Goal: Task Accomplishment & Management: Manage account settings

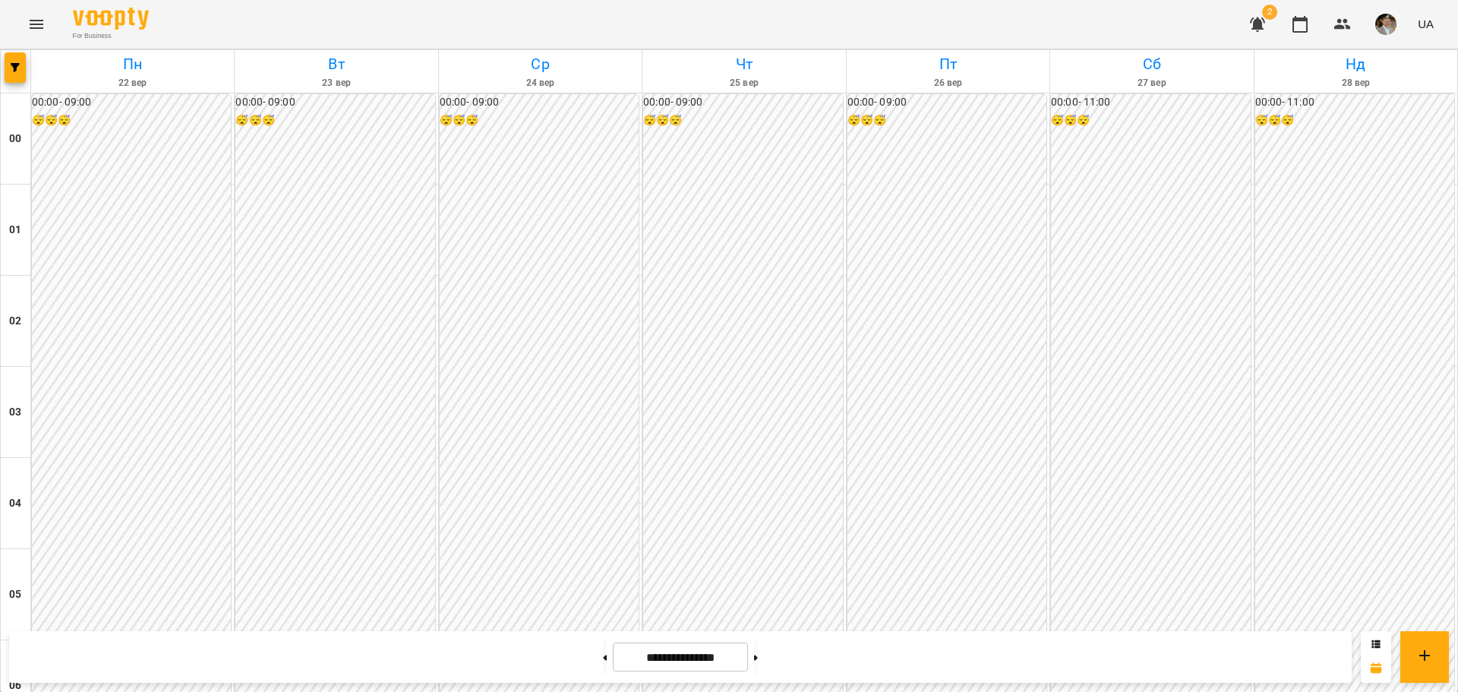
scroll to position [1367, 0]
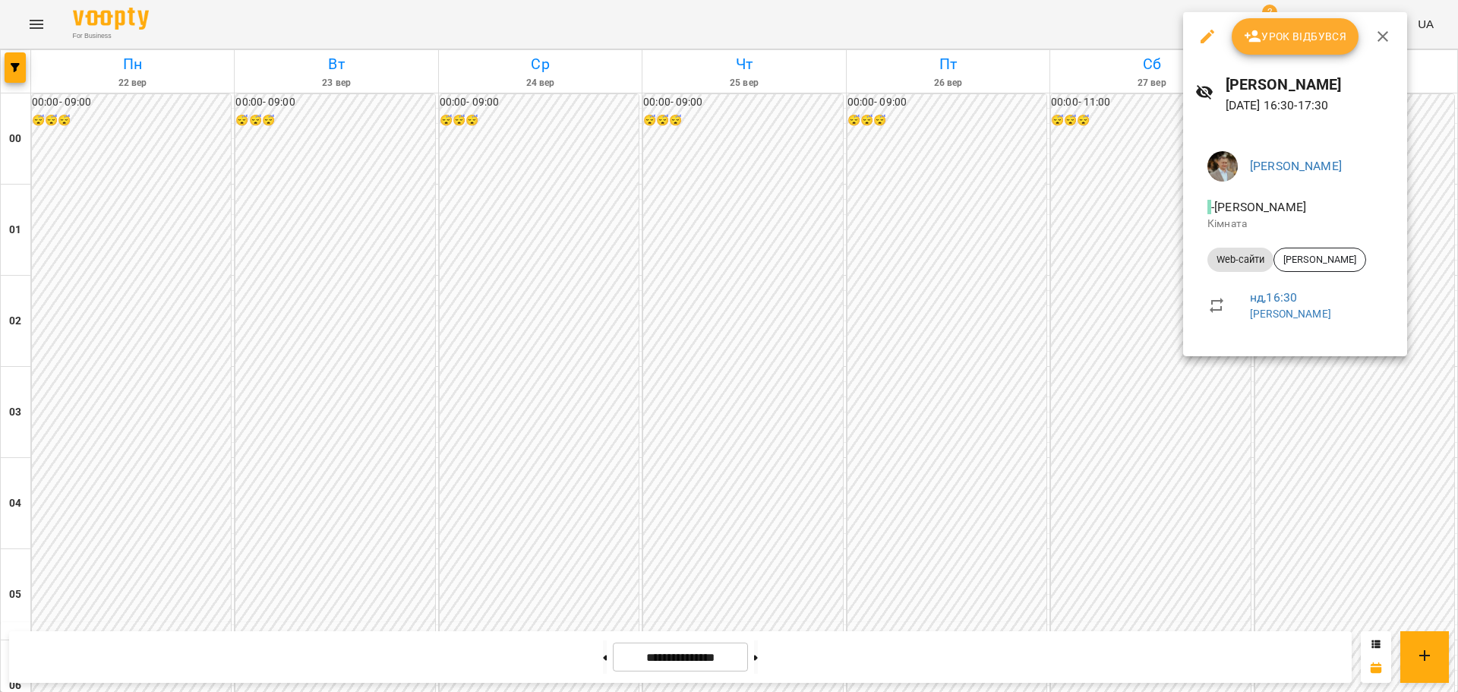
click at [979, 265] on div at bounding box center [729, 346] width 1458 height 692
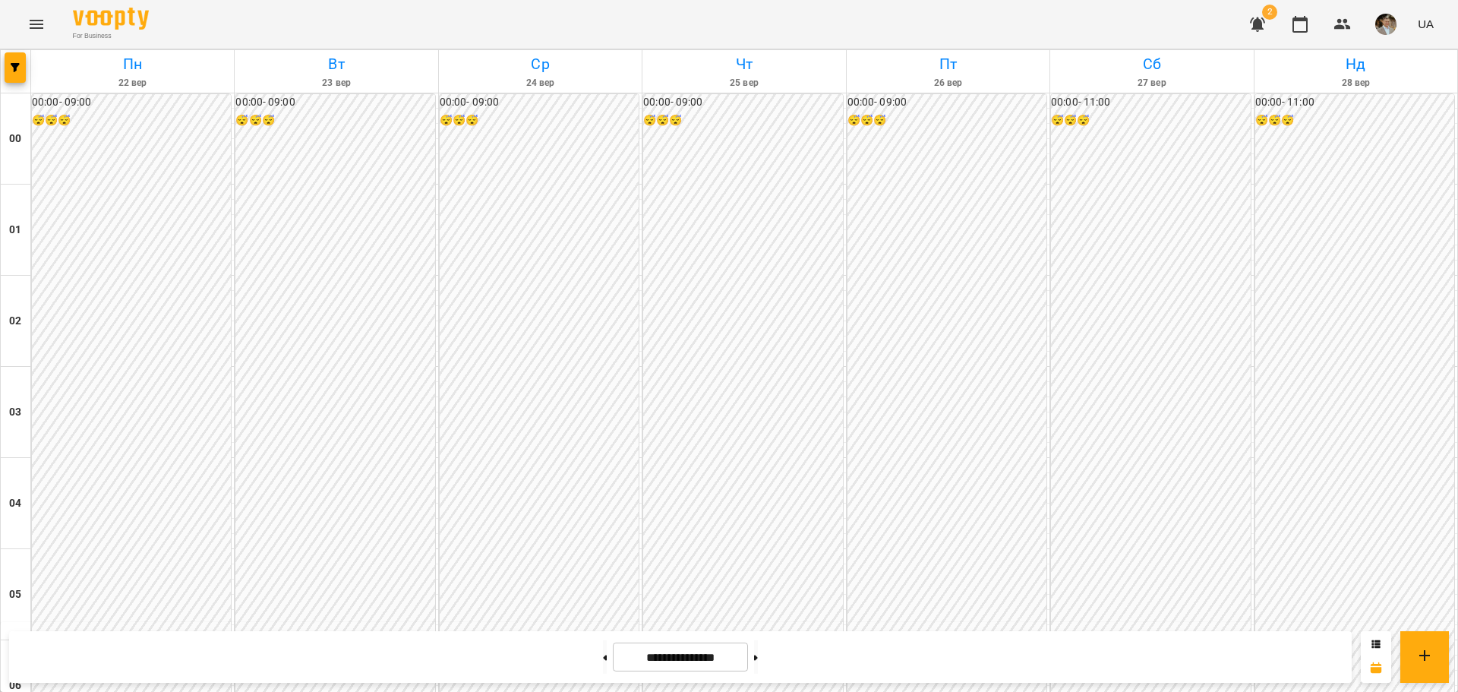
scroll to position [1367, 0]
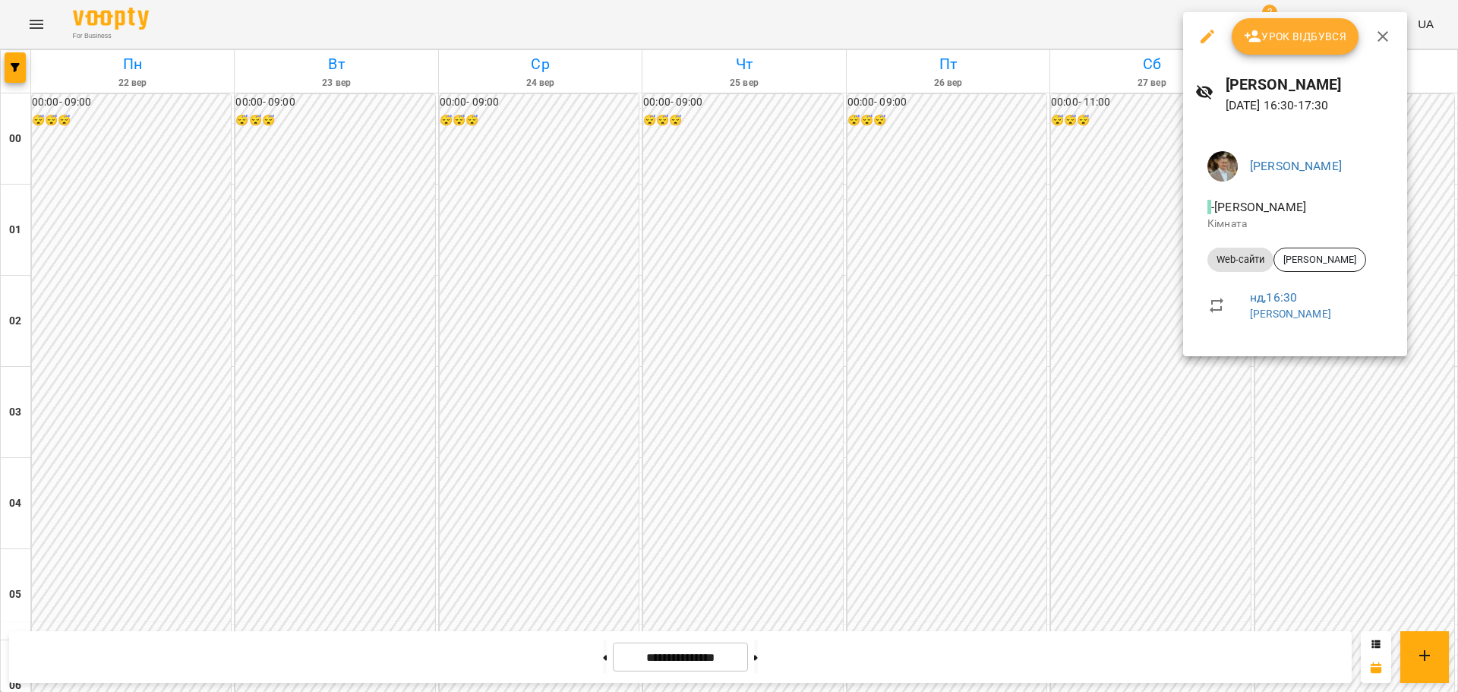
click at [1110, 270] on div at bounding box center [729, 346] width 1458 height 692
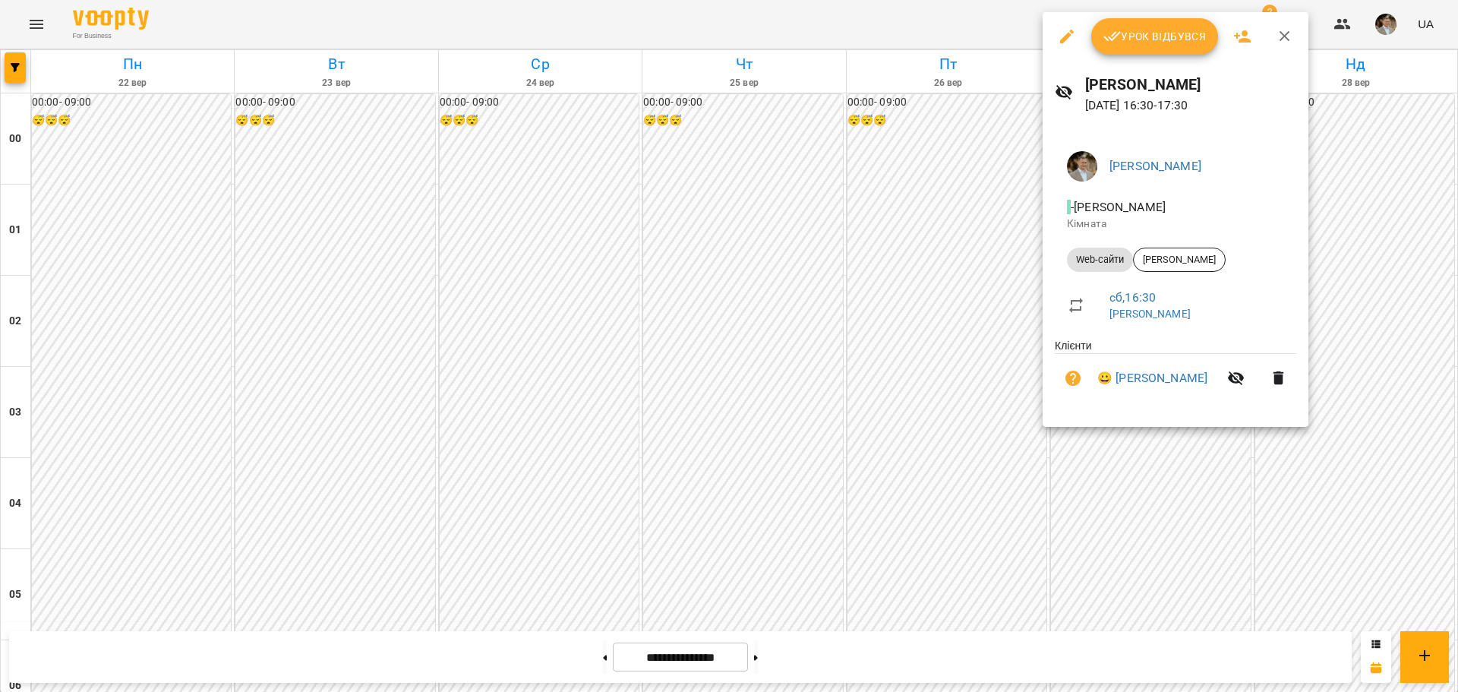
click at [919, 488] on div at bounding box center [729, 346] width 1458 height 692
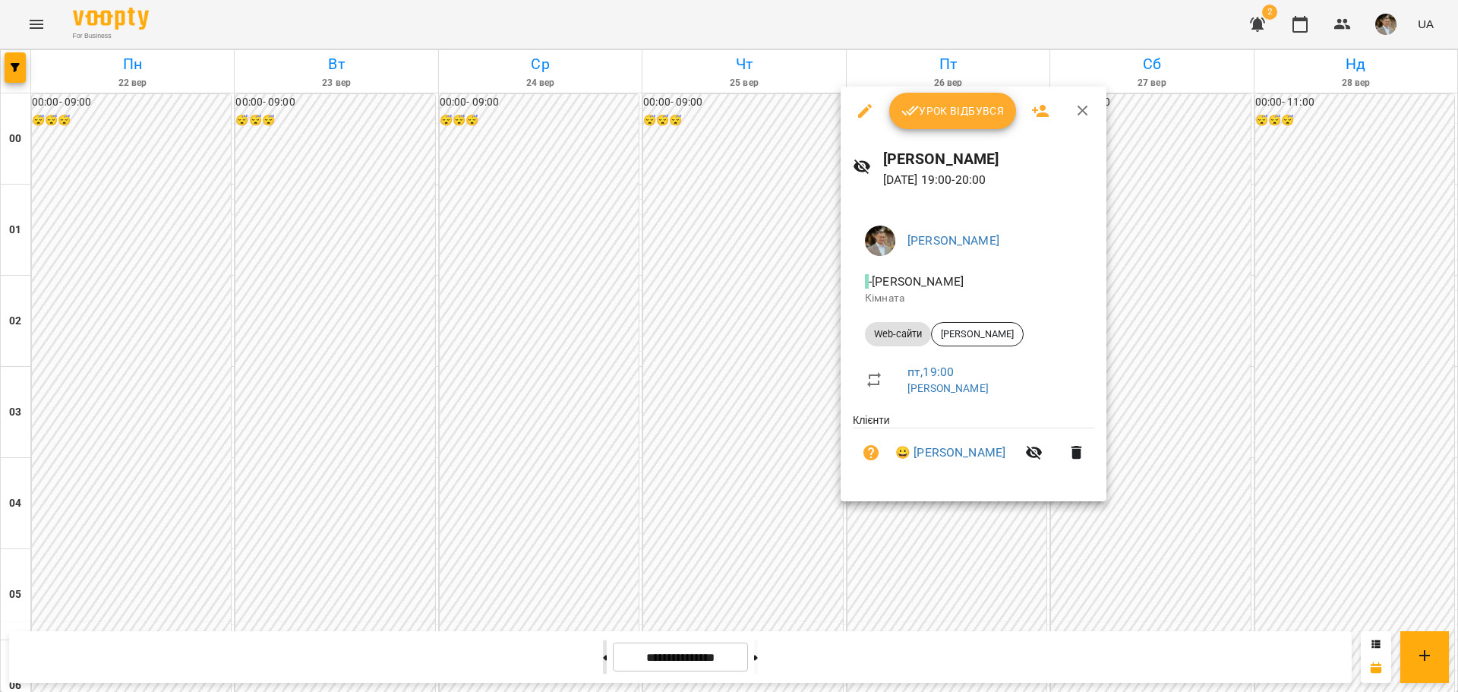
click at [583, 658] on div at bounding box center [729, 346] width 1458 height 692
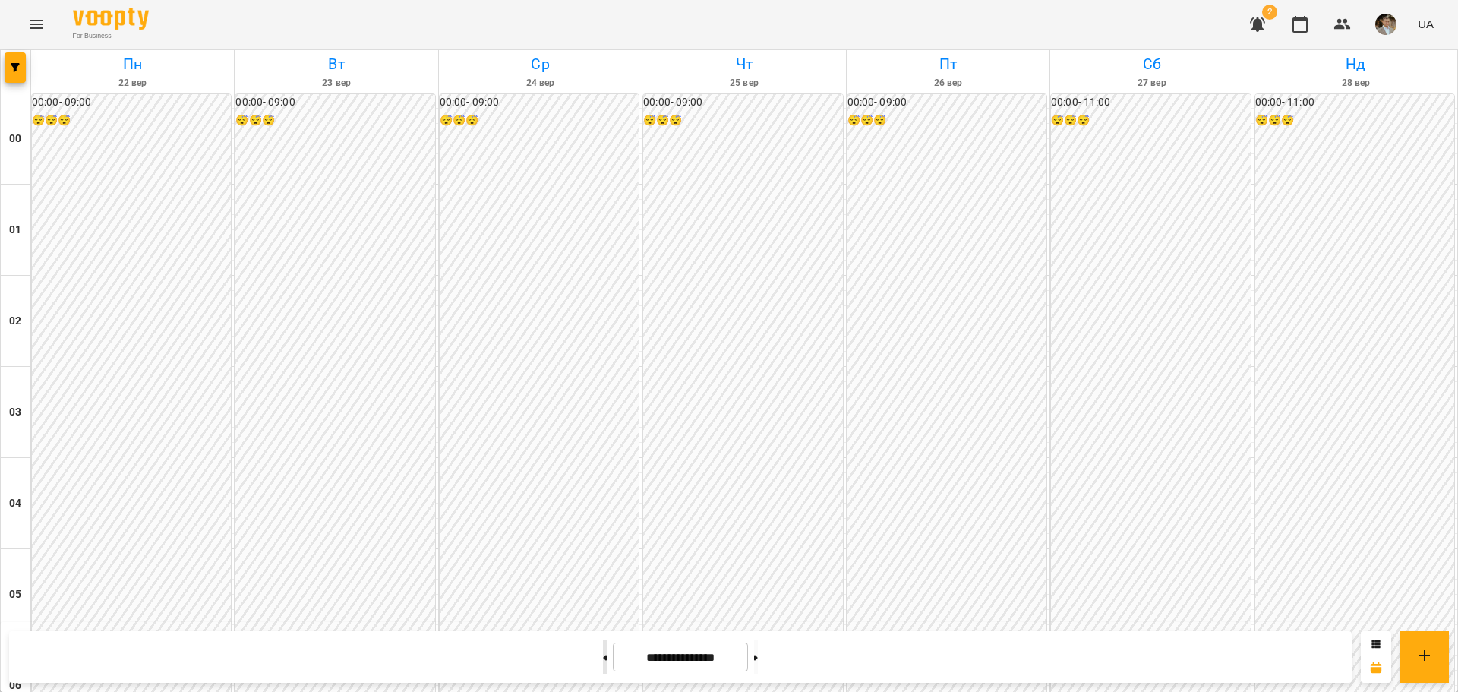
click at [603, 657] on button at bounding box center [605, 656] width 4 height 33
type input "**********"
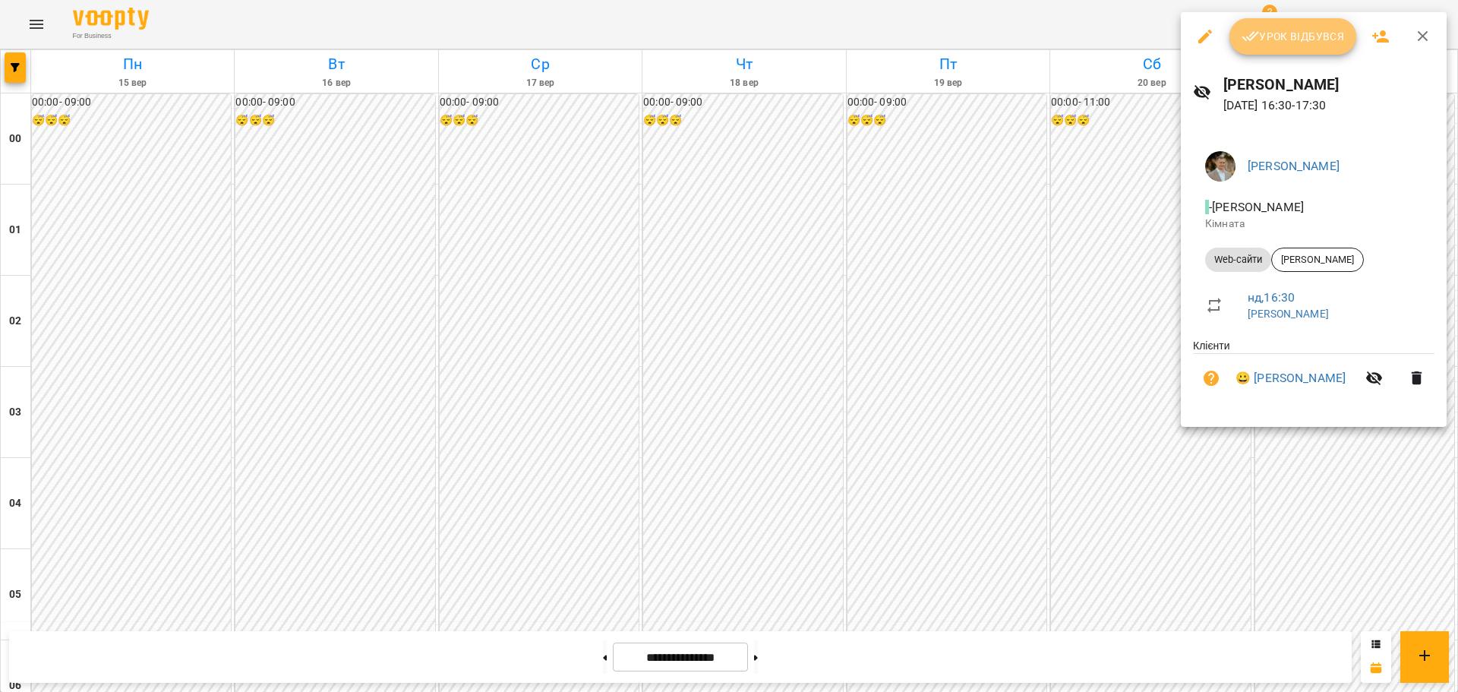
click at [1303, 49] on button "Урок відбувся" at bounding box center [1294, 36] width 128 height 36
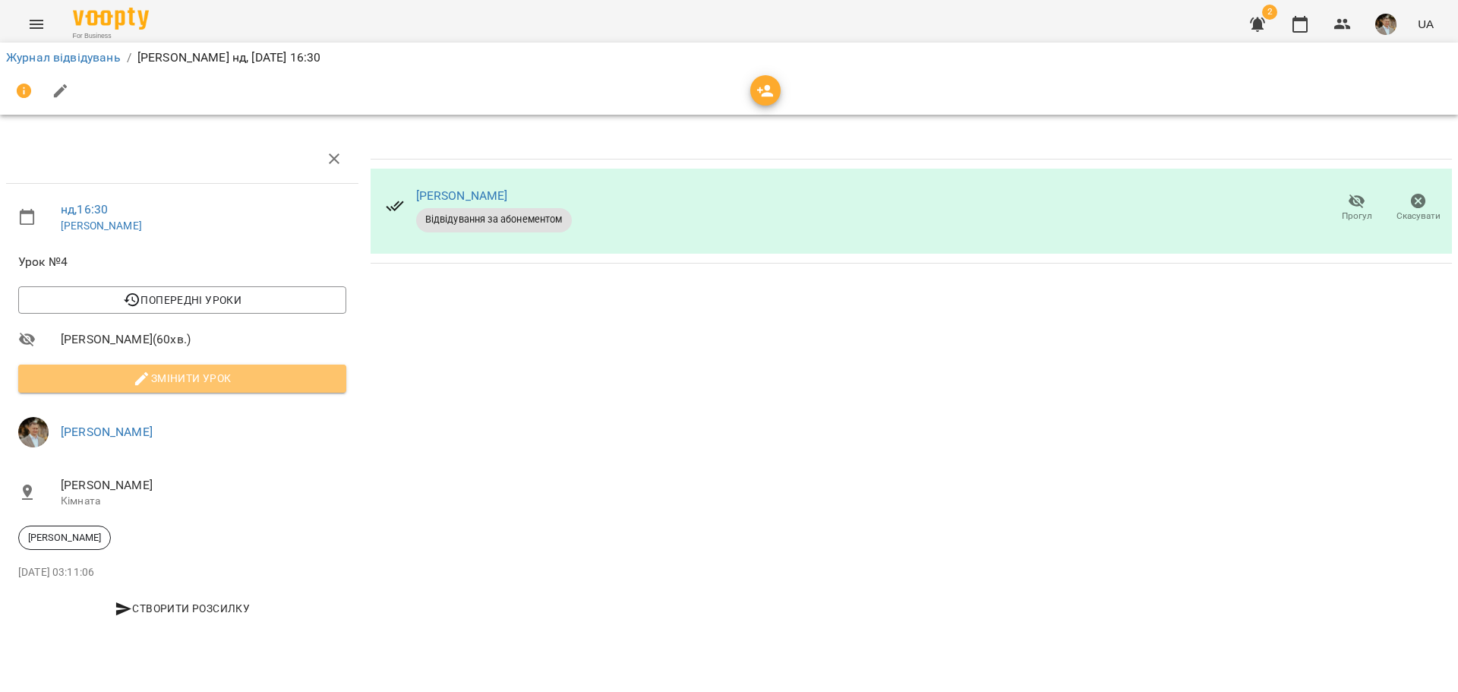
click at [199, 387] on span "Змінити урок" at bounding box center [182, 378] width 304 height 18
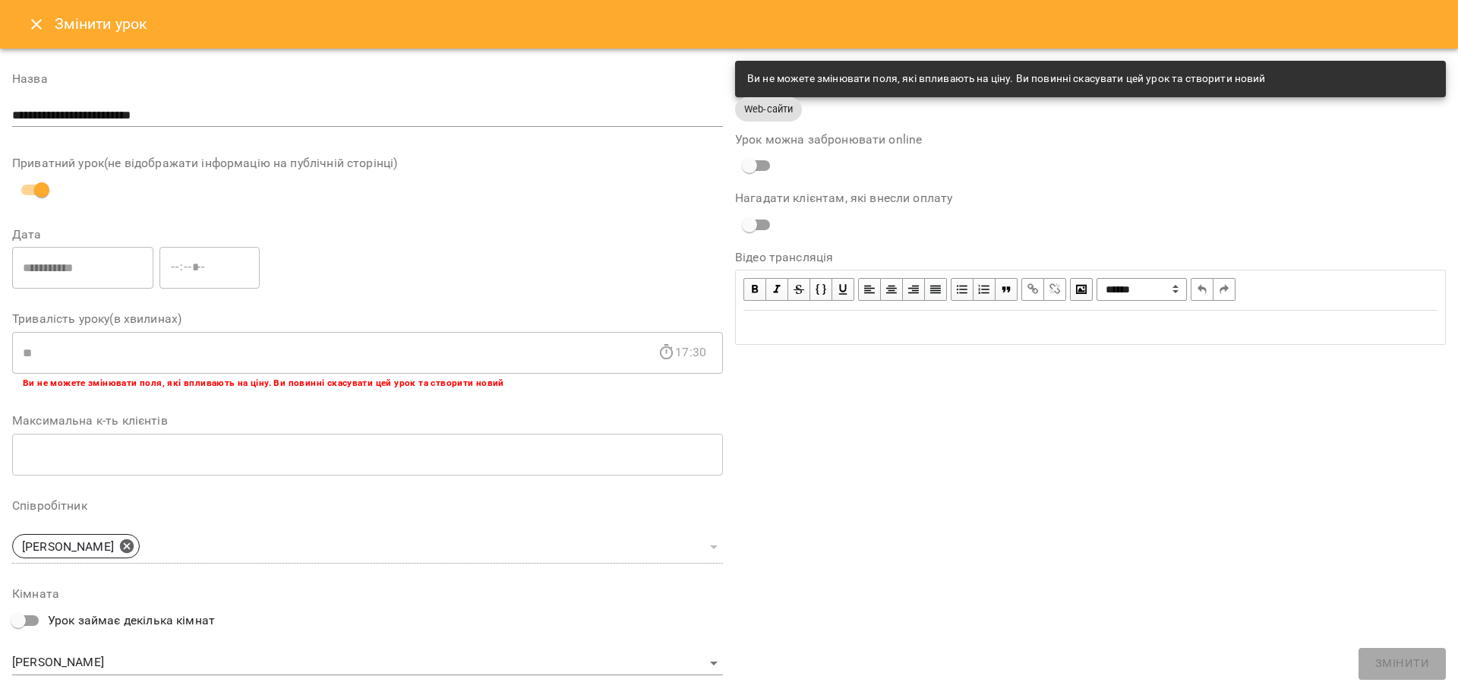
scroll to position [240, 0]
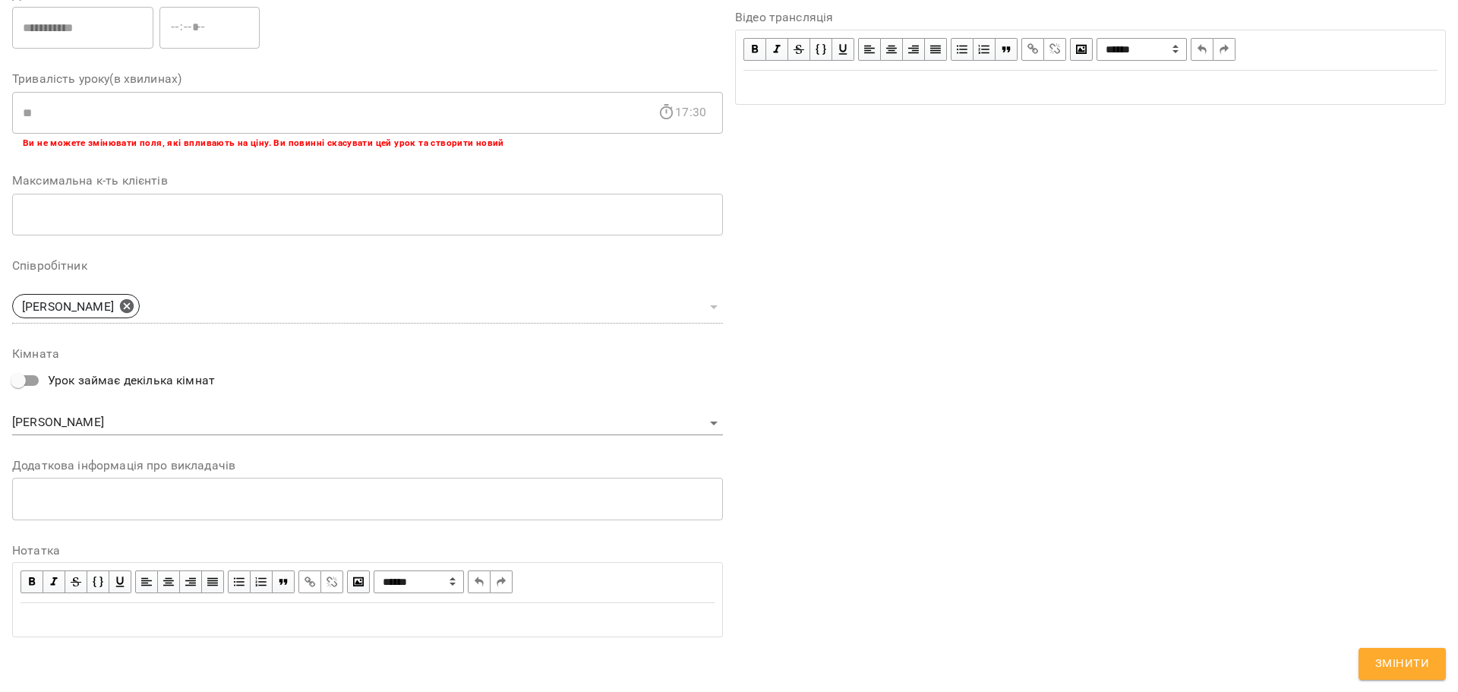
click at [269, 623] on div "Edit text" at bounding box center [368, 620] width 694 height 18
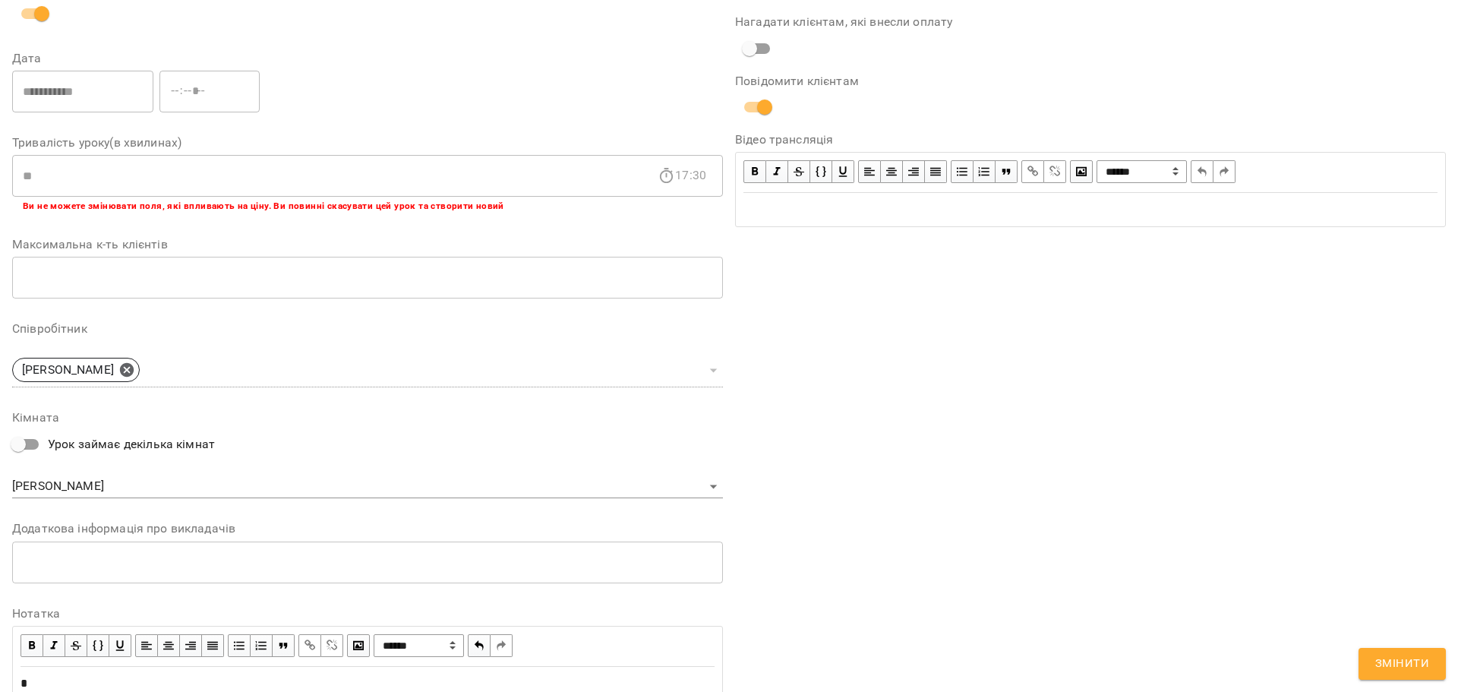
scroll to position [304, 0]
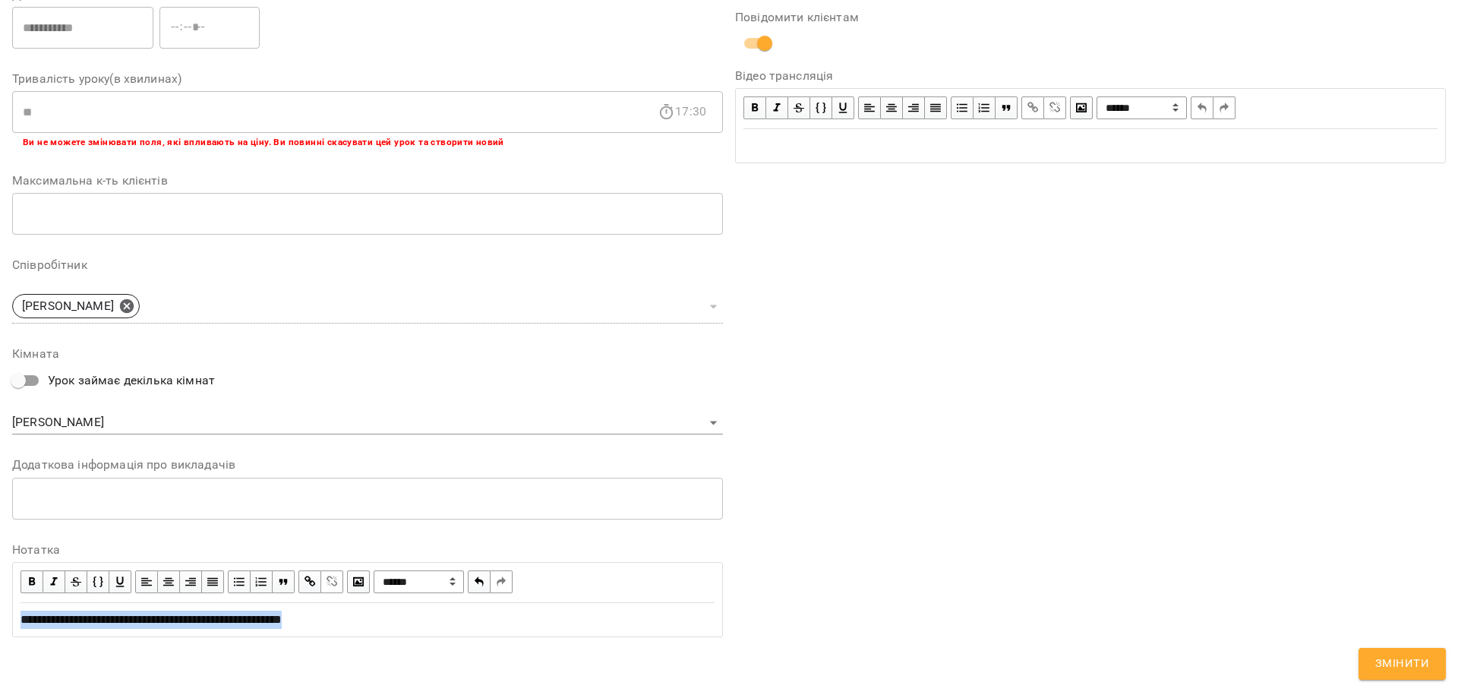
copy span "**********"
click at [1407, 668] on span "Змінити" at bounding box center [1403, 664] width 54 height 20
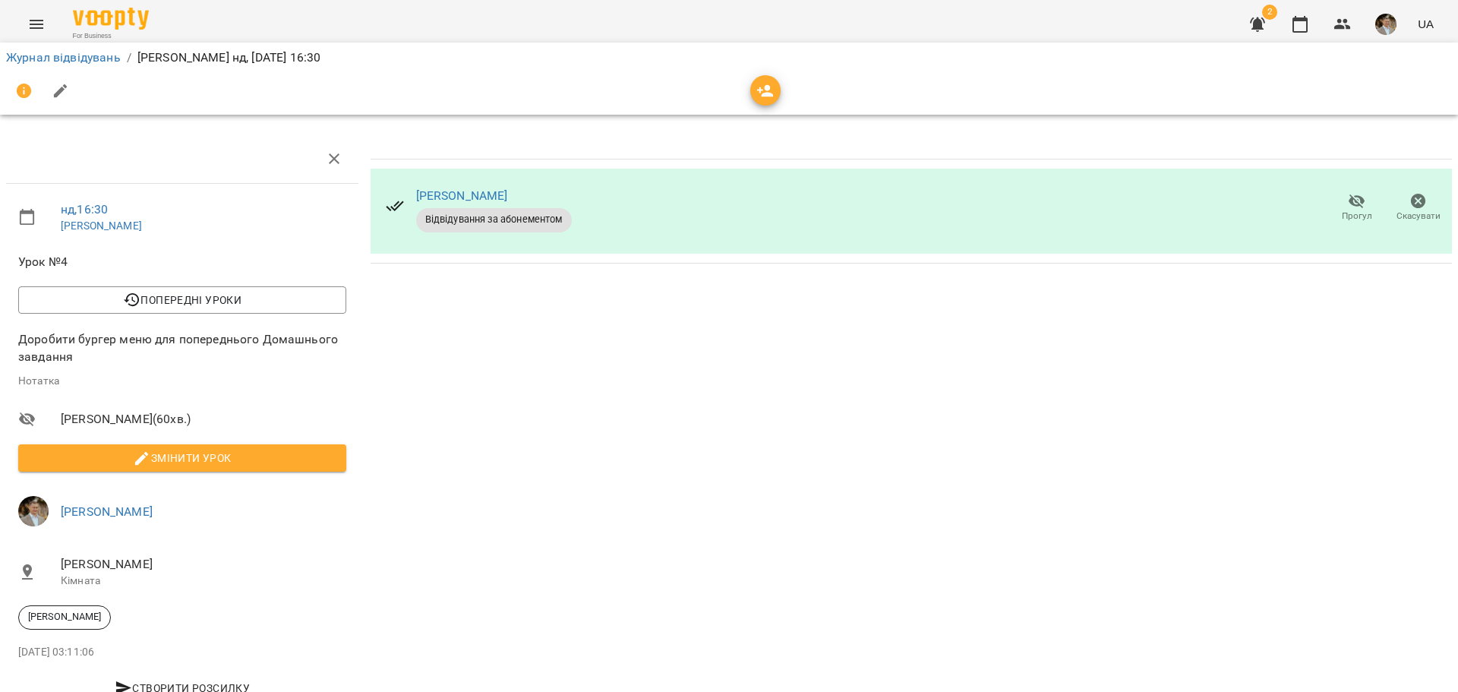
click at [227, 462] on span "Змінити урок" at bounding box center [182, 458] width 304 height 18
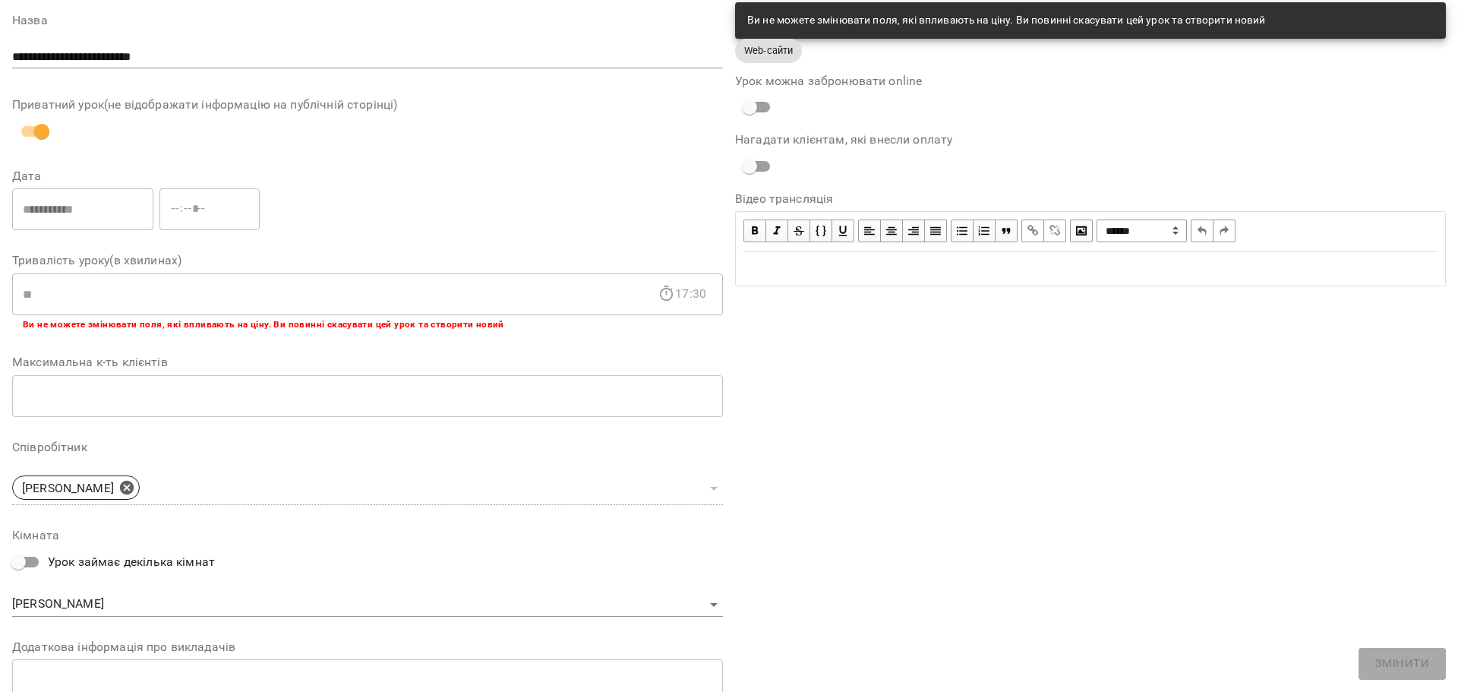
scroll to position [0, 0]
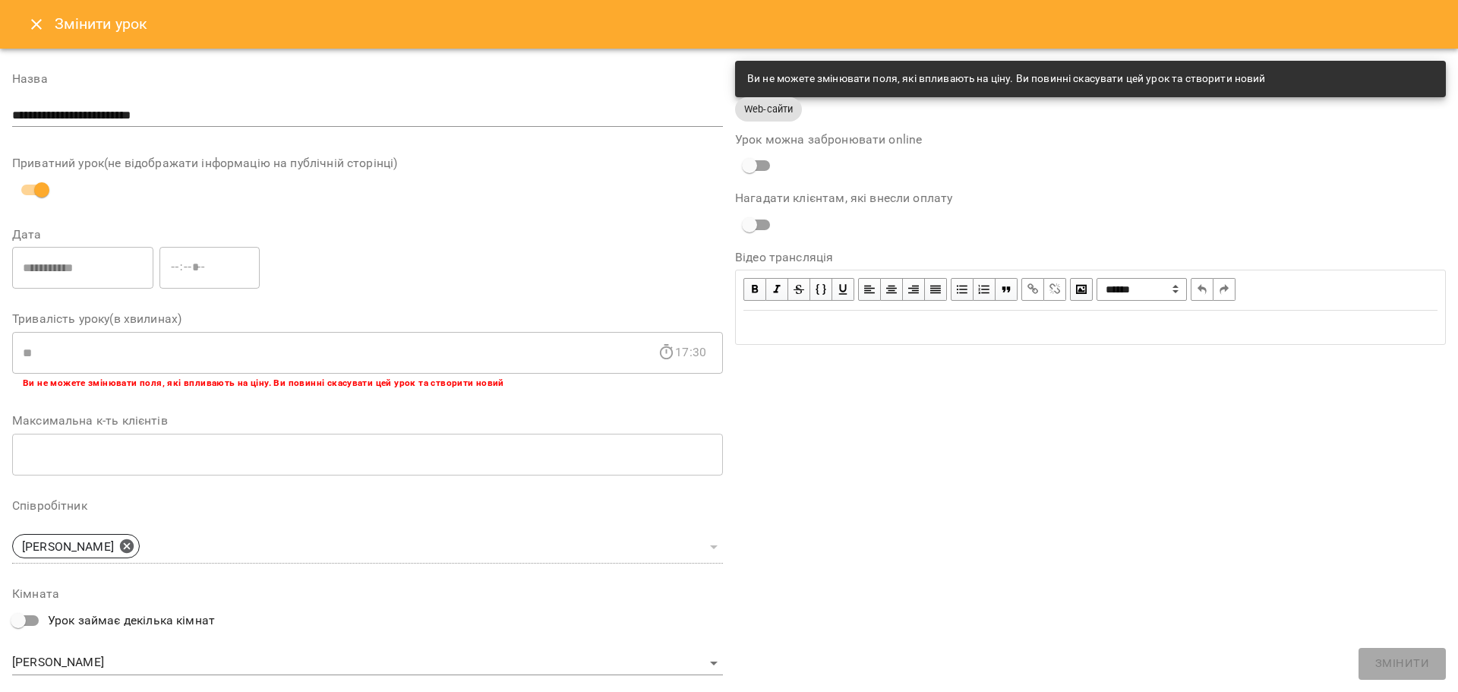
click at [39, 16] on icon "Close" at bounding box center [36, 24] width 18 height 18
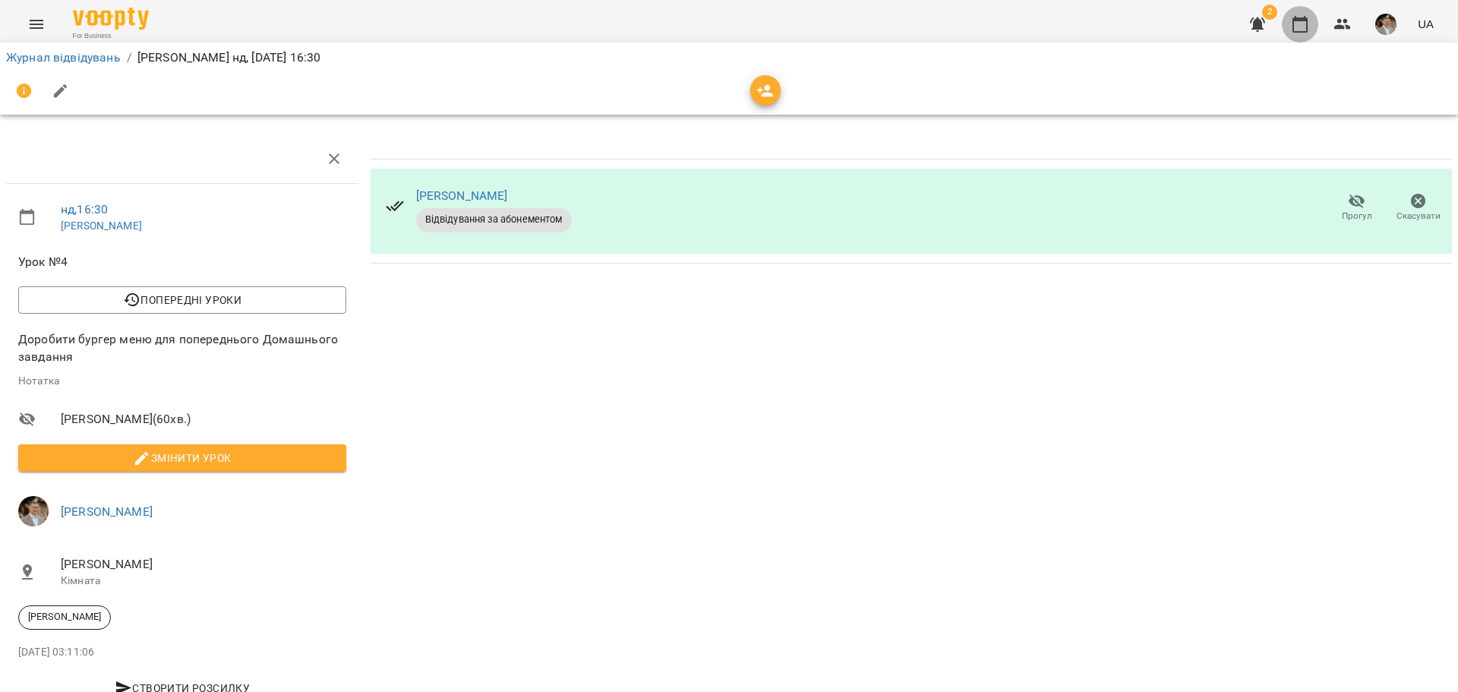
click at [1307, 33] on button "button" at bounding box center [1300, 24] width 36 height 36
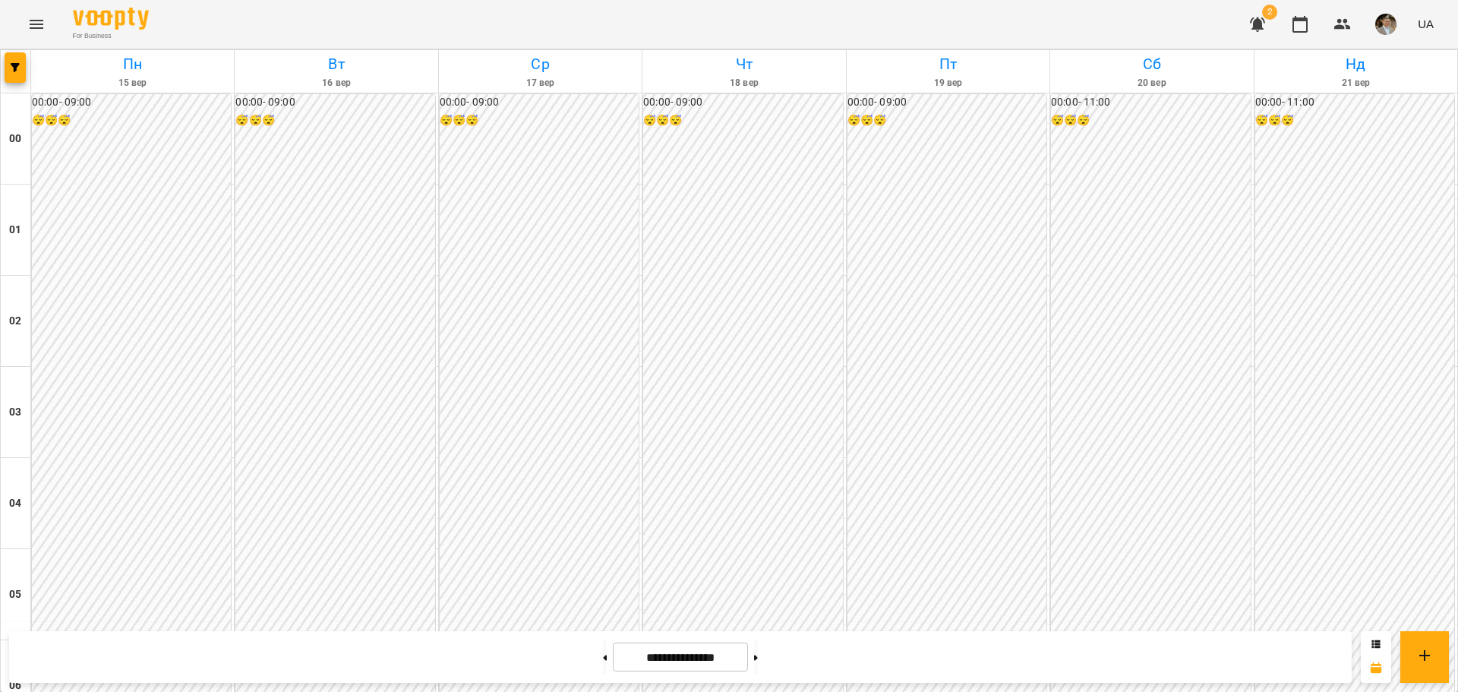
scroll to position [1367, 0]
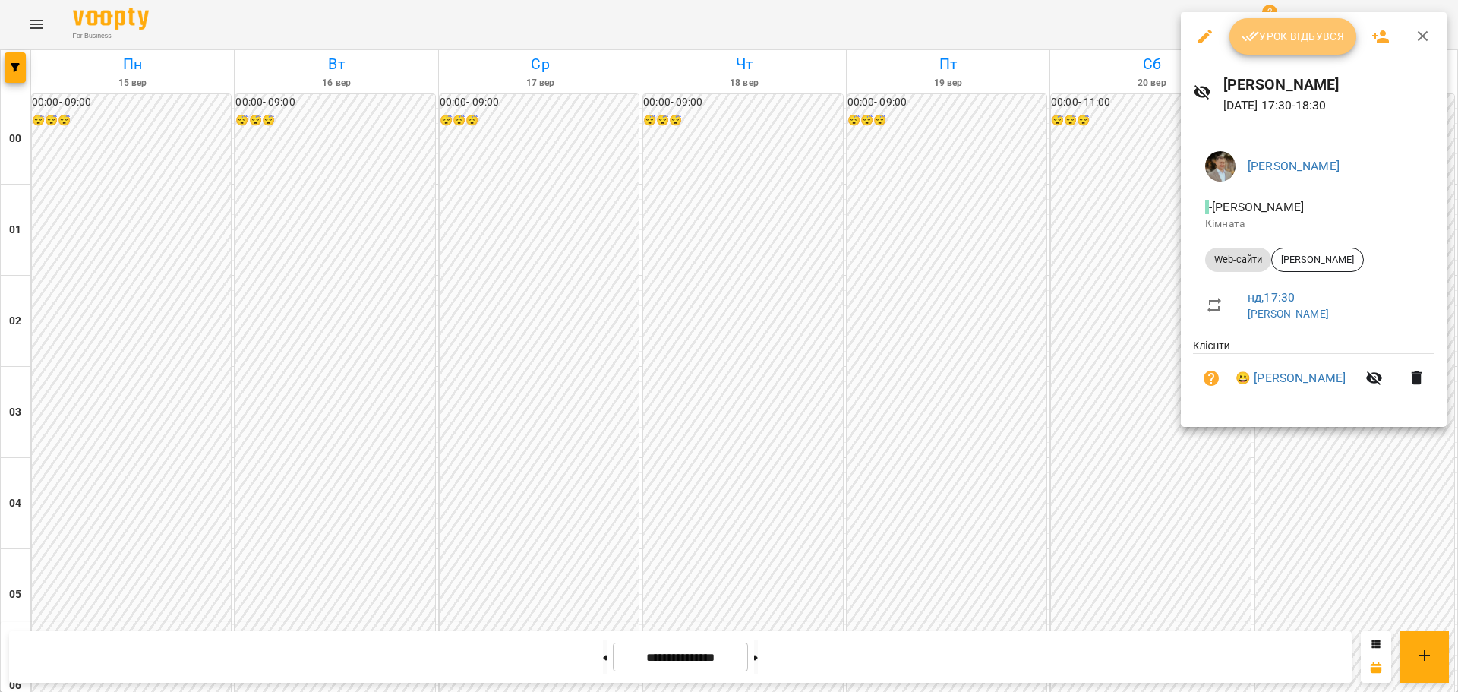
click at [1319, 41] on span "Урок відбувся" at bounding box center [1293, 36] width 103 height 18
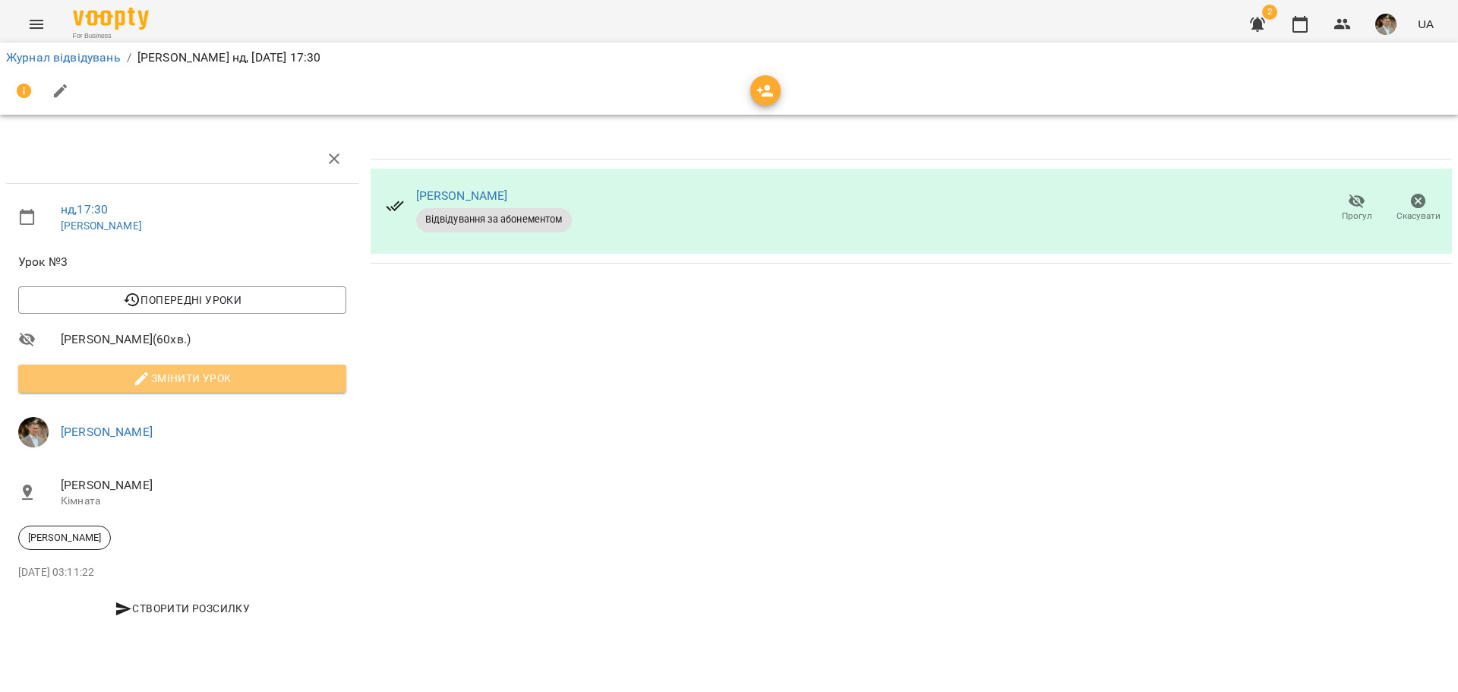
click at [248, 387] on span "Змінити урок" at bounding box center [182, 378] width 304 height 18
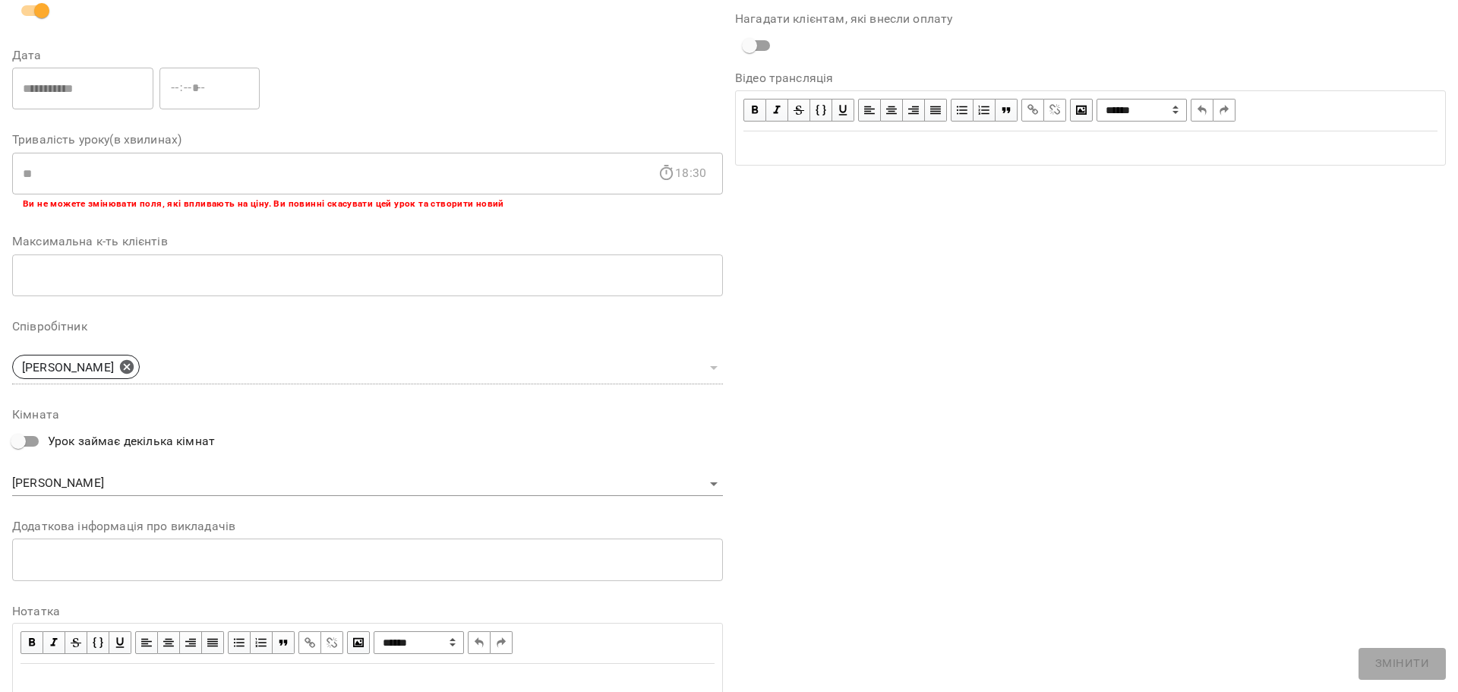
scroll to position [240, 0]
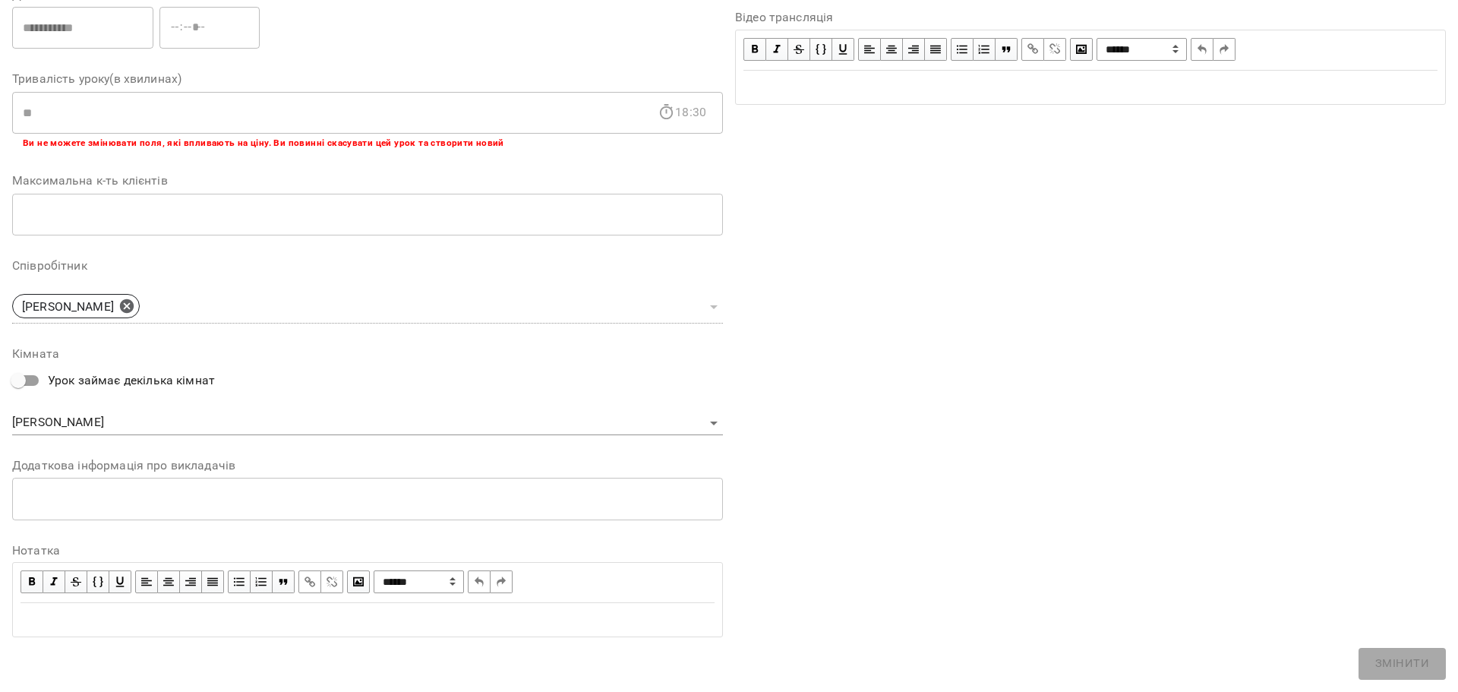
click at [224, 611] on div "Edit text" at bounding box center [368, 620] width 694 height 18
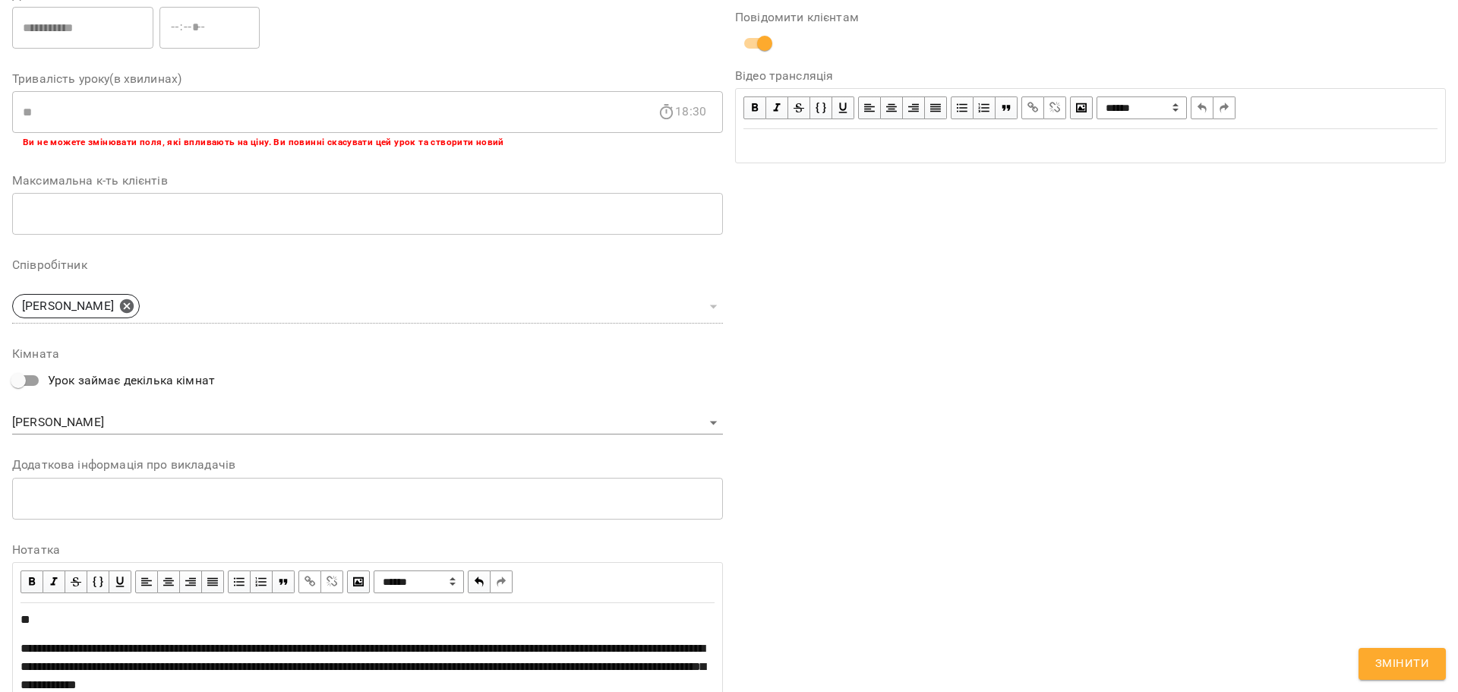
scroll to position [500, 0]
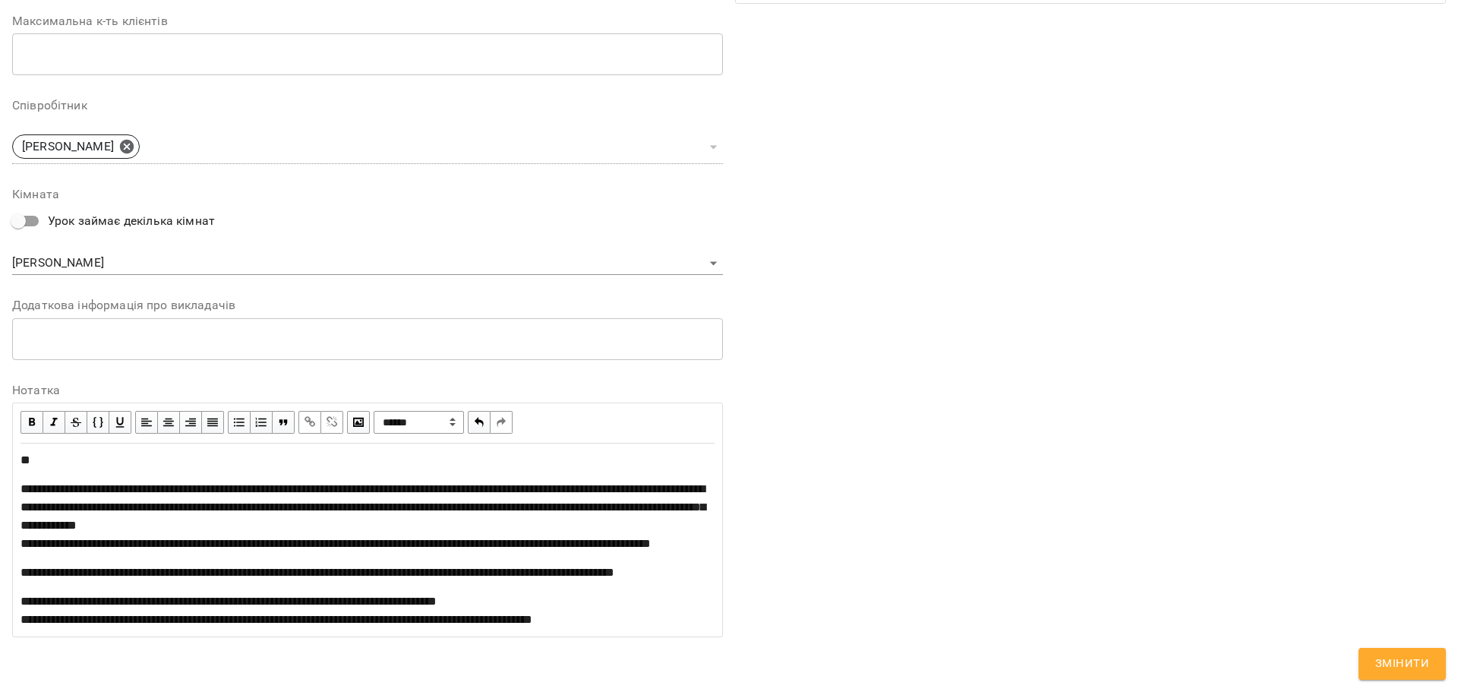
click at [234, 451] on div "Edit text" at bounding box center [368, 460] width 694 height 18
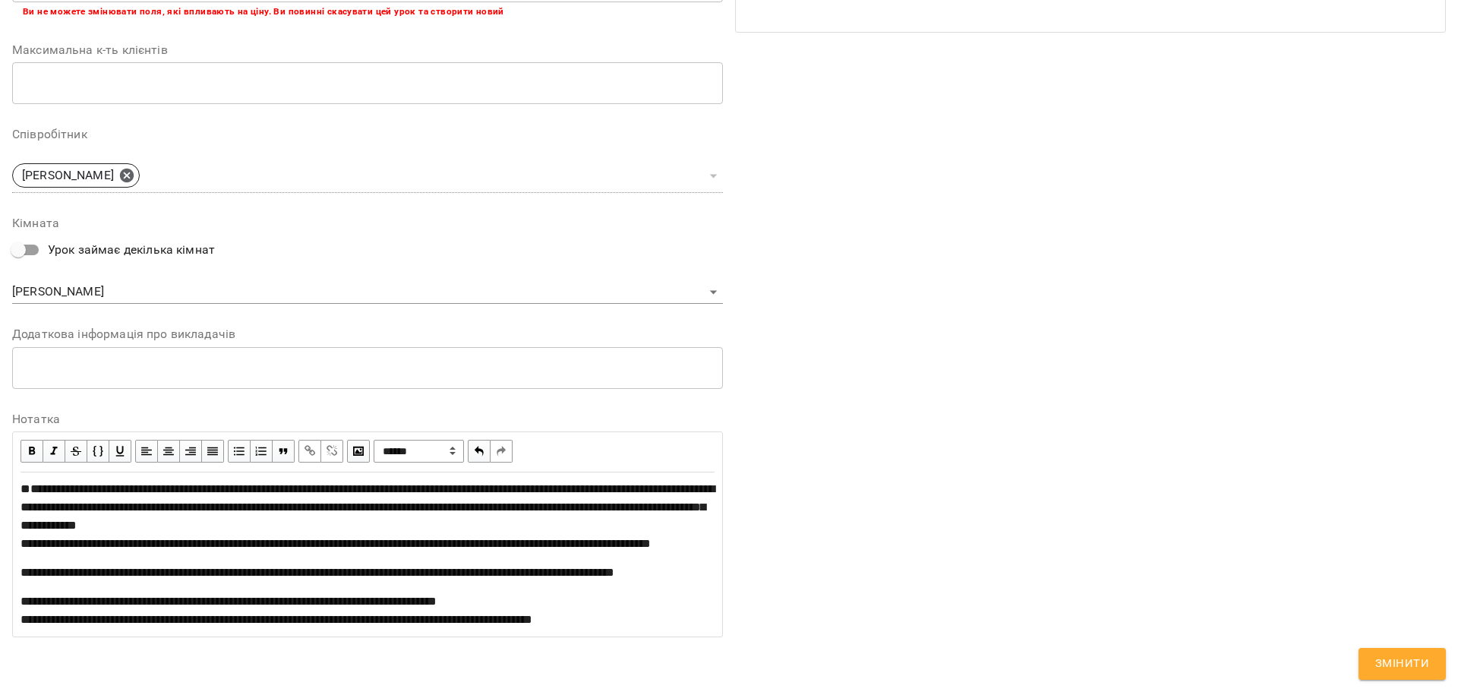
click at [1412, 670] on span "Змінити" at bounding box center [1403, 664] width 54 height 20
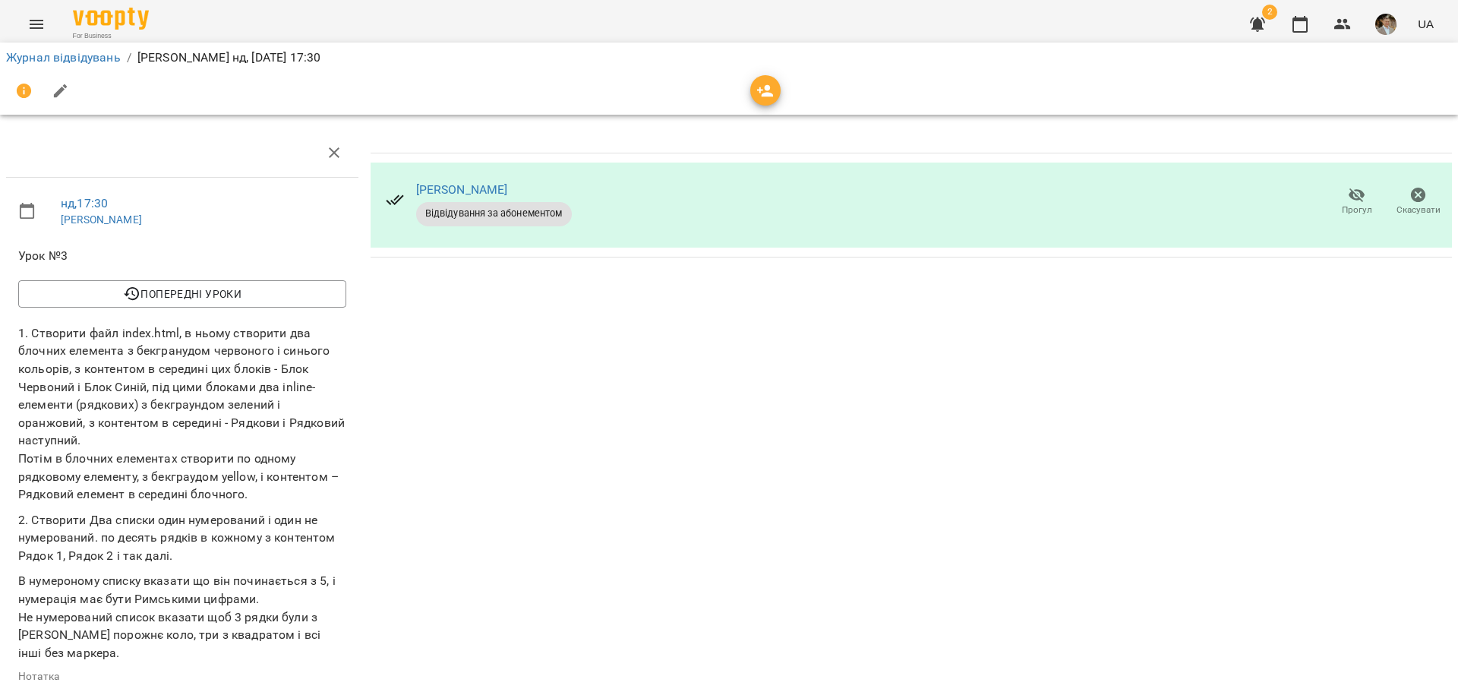
scroll to position [0, 0]
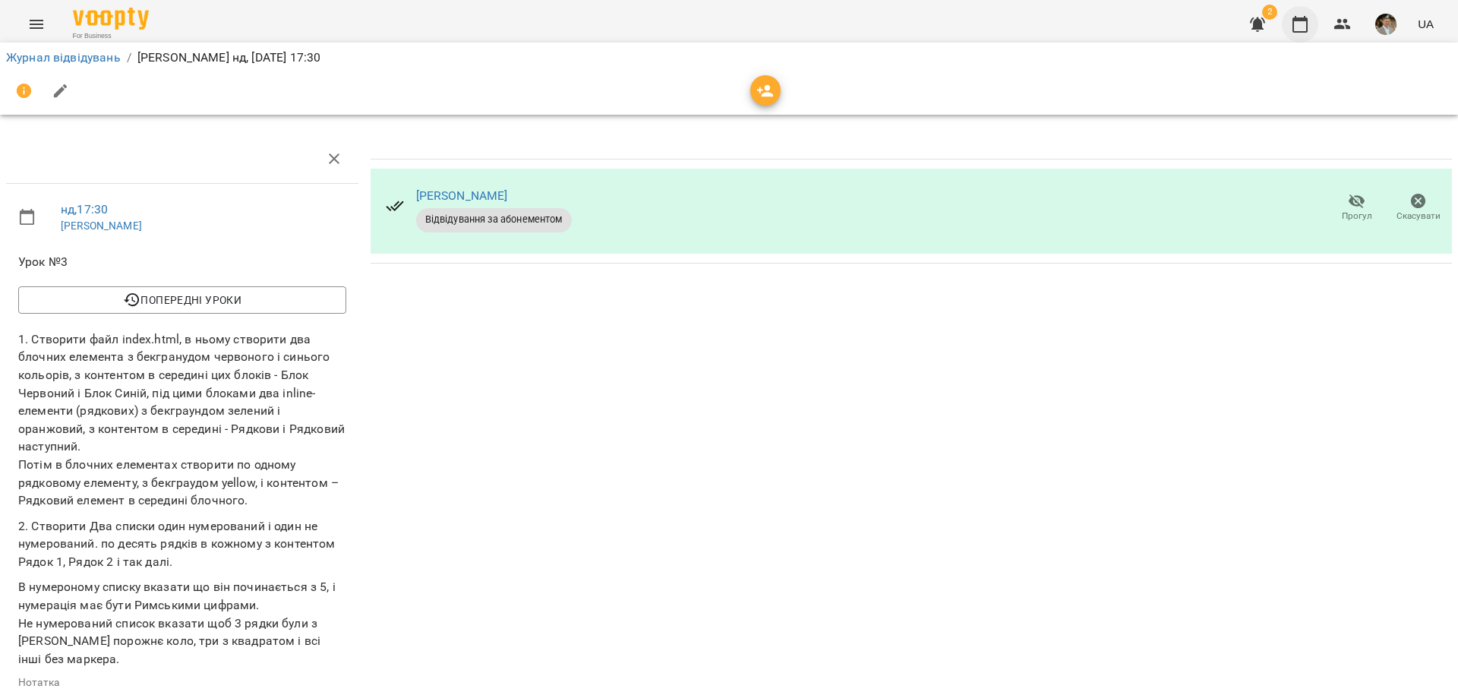
click at [1305, 30] on icon "button" at bounding box center [1300, 24] width 18 height 18
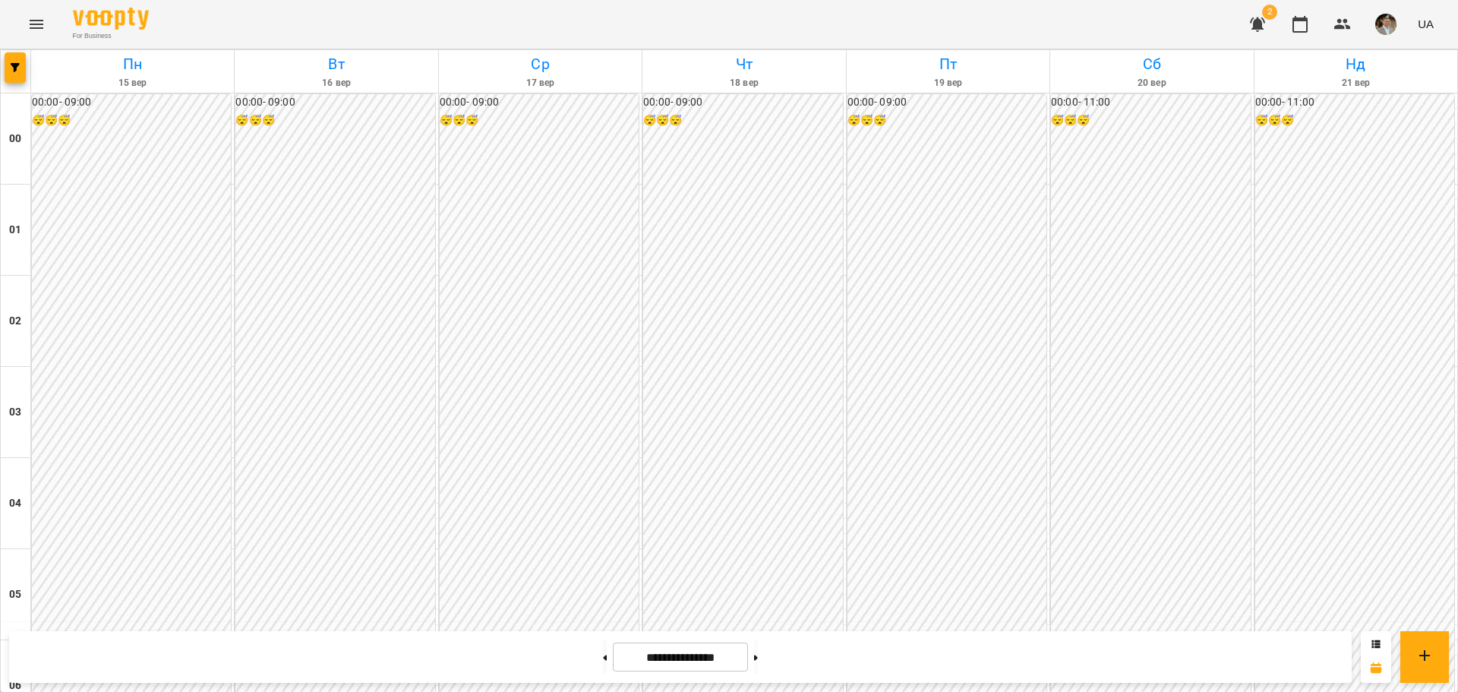
scroll to position [684, 0]
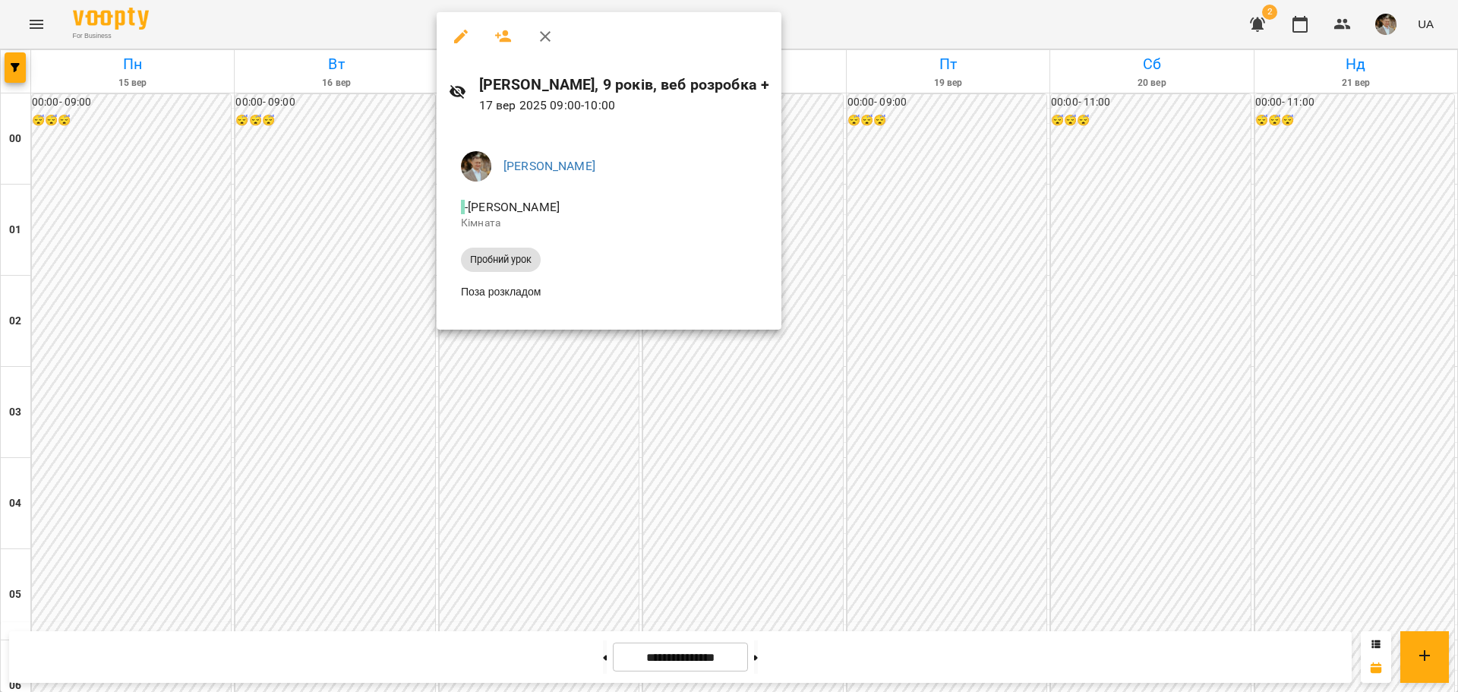
click at [547, 390] on div at bounding box center [729, 346] width 1458 height 692
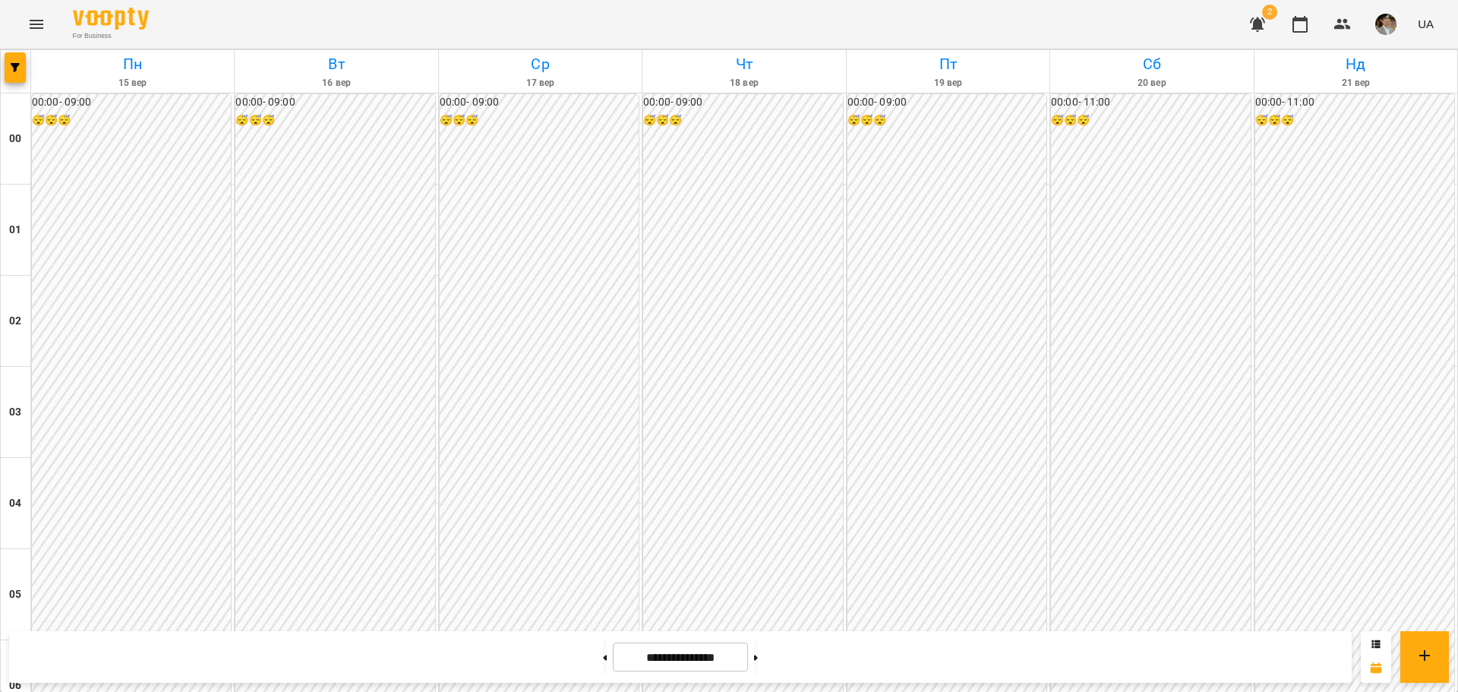
scroll to position [1367, 0]
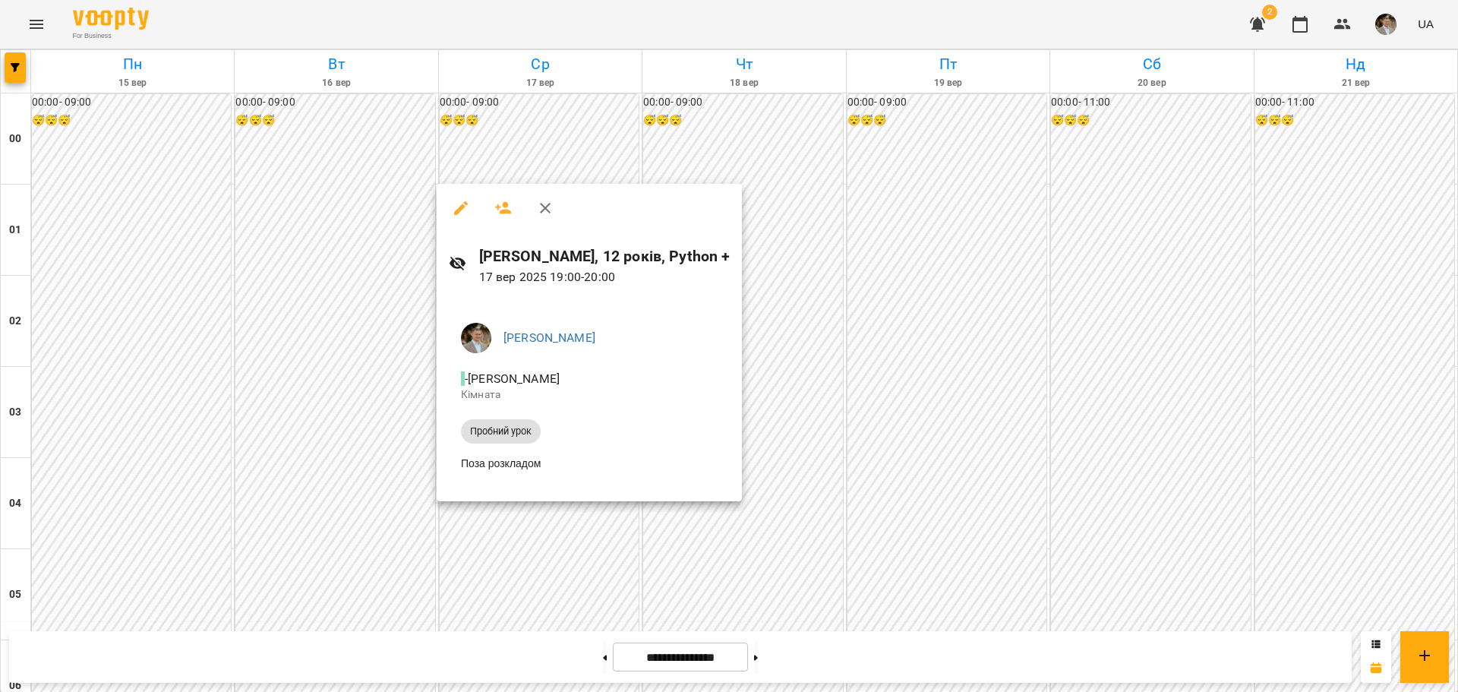
click at [312, 319] on div at bounding box center [729, 346] width 1458 height 692
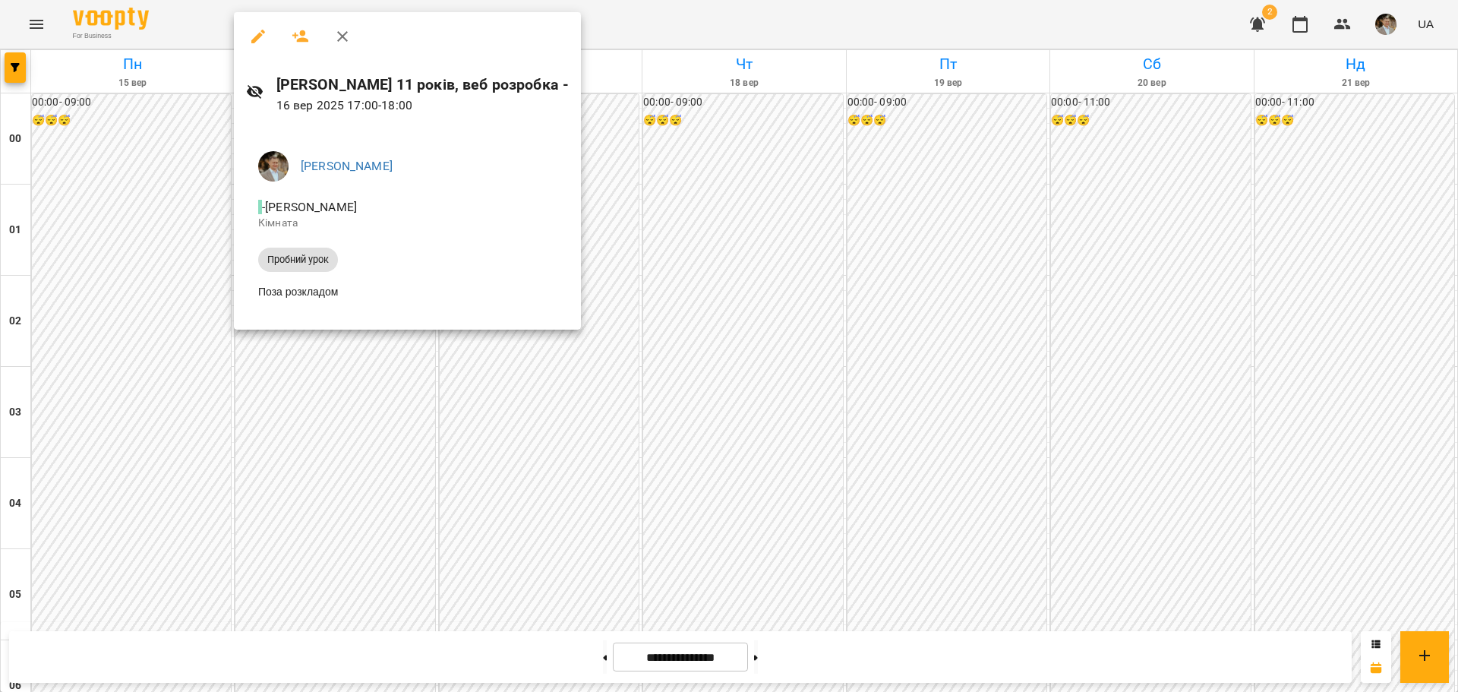
click at [815, 359] on div at bounding box center [729, 346] width 1458 height 692
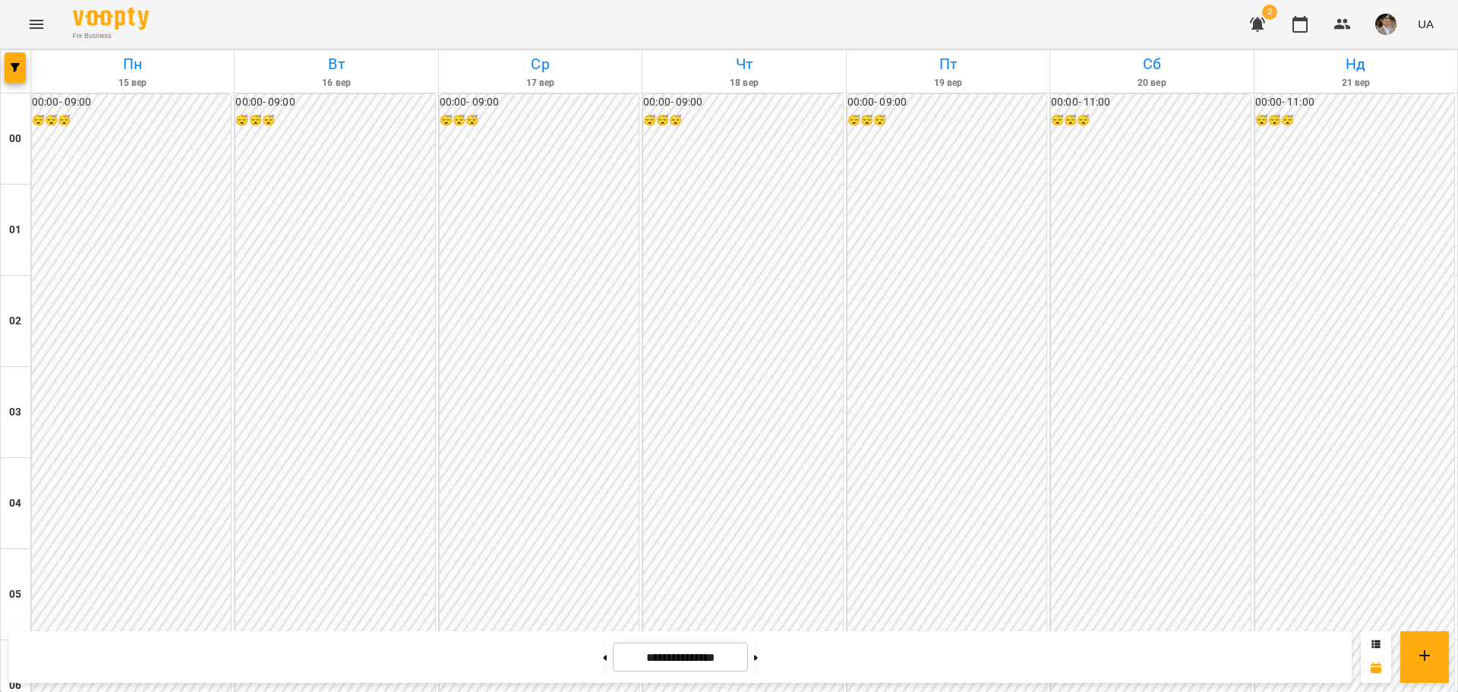
scroll to position [746, 0]
